Goal: Task Accomplishment & Management: Use online tool/utility

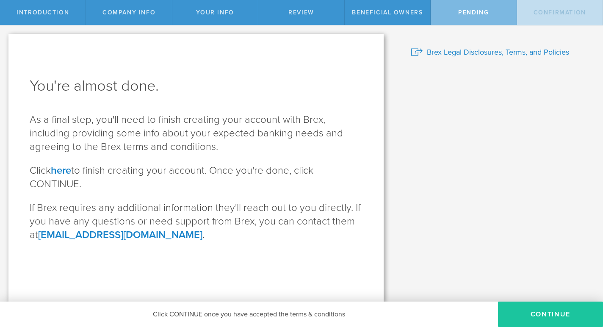
click at [536, 310] on button "CONTINUE" at bounding box center [550, 314] width 105 height 25
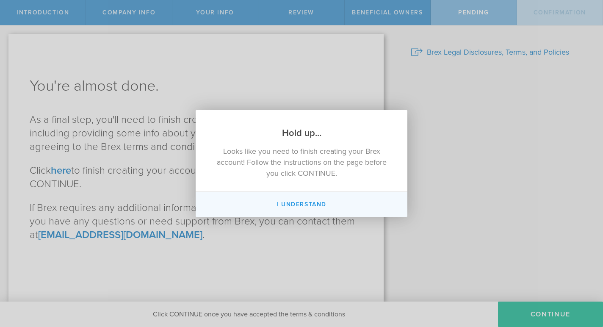
click at [310, 204] on button "I Understand" at bounding box center [302, 204] width 212 height 25
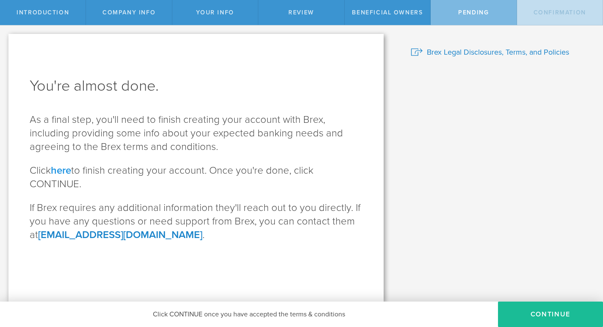
click at [64, 170] on link "here" at bounding box center [61, 170] width 20 height 12
click at [217, 15] on span "Your Info" at bounding box center [215, 12] width 38 height 7
click at [528, 317] on button "CONTINUE" at bounding box center [550, 314] width 105 height 25
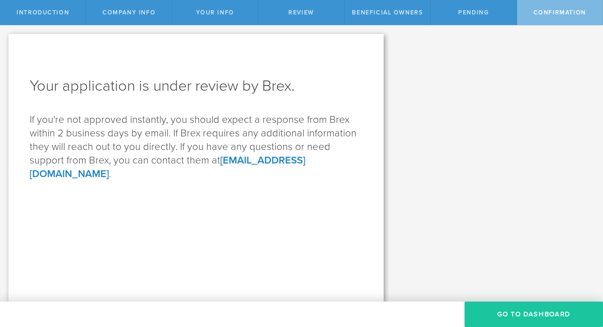
click at [516, 313] on button "Go to Dashboard" at bounding box center [534, 314] width 139 height 25
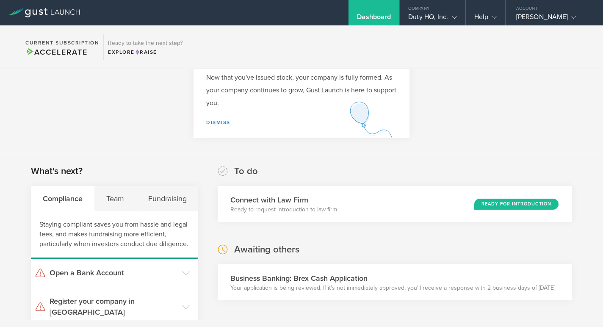
scroll to position [139, 0]
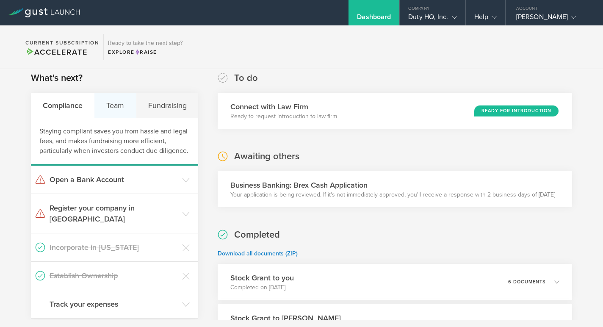
click at [106, 105] on div "Team" at bounding box center [116, 105] width 42 height 25
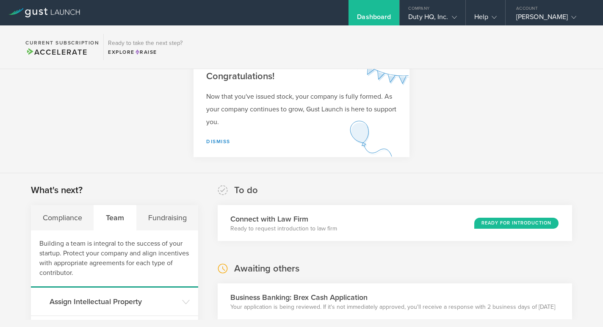
scroll to position [0, 0]
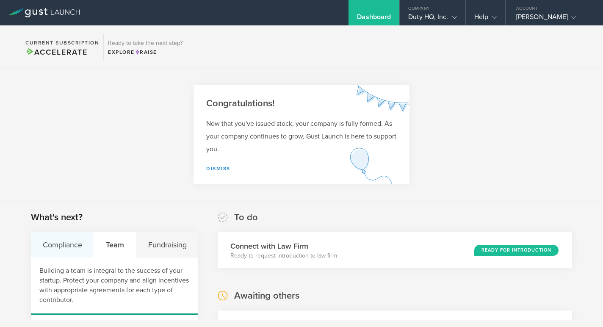
click at [63, 242] on div "Compliance" at bounding box center [62, 244] width 63 height 25
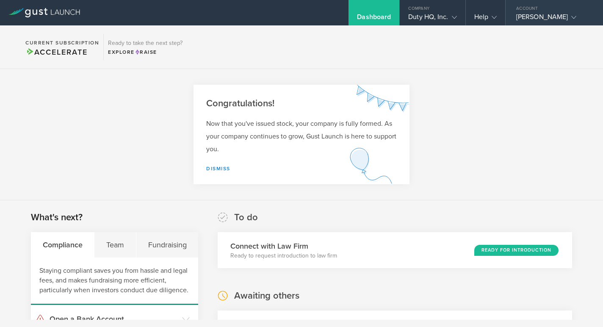
click at [543, 20] on div "[PERSON_NAME]" at bounding box center [553, 19] width 72 height 13
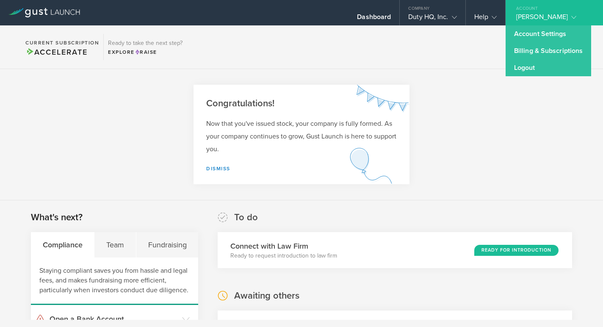
click at [488, 134] on section "Congratulations! Now that you've issued stock, your company is fully formed. As…" at bounding box center [301, 134] width 603 height 131
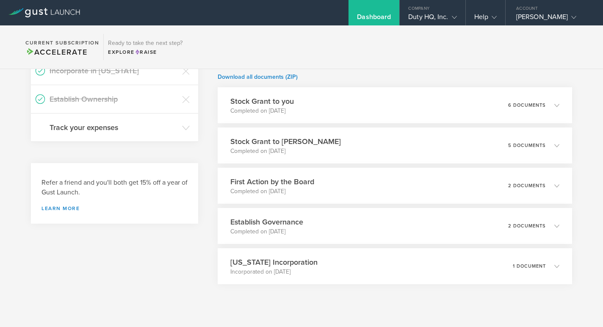
scroll to position [321, 0]
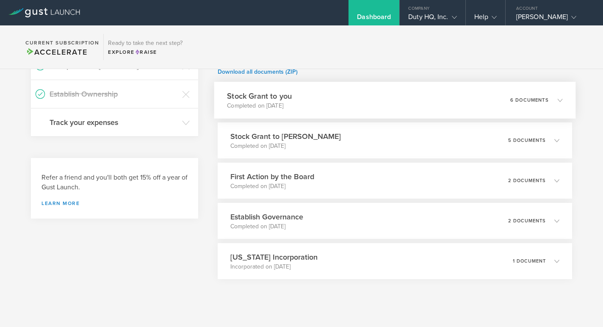
click at [378, 104] on div "Stock Grant to you Completed on [DATE] 6 documents" at bounding box center [394, 100] width 361 height 37
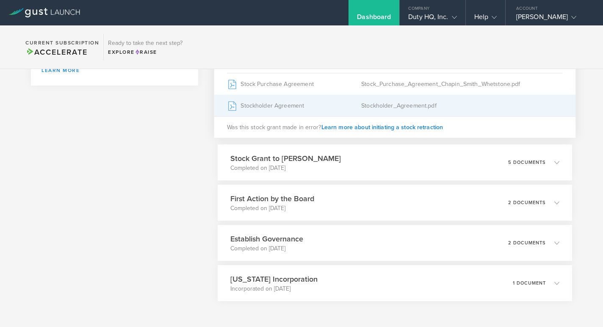
scroll to position [489, 0]
